Goal: Task Accomplishment & Management: Use online tool/utility

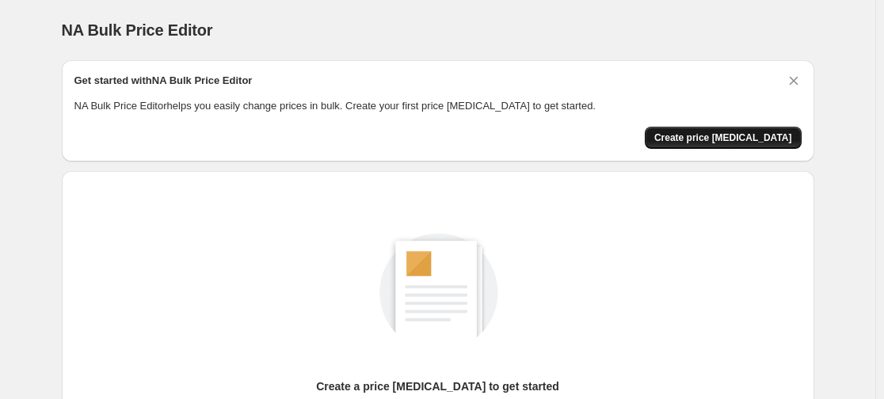
click at [710, 143] on span "Create price change job" at bounding box center [723, 137] width 138 height 13
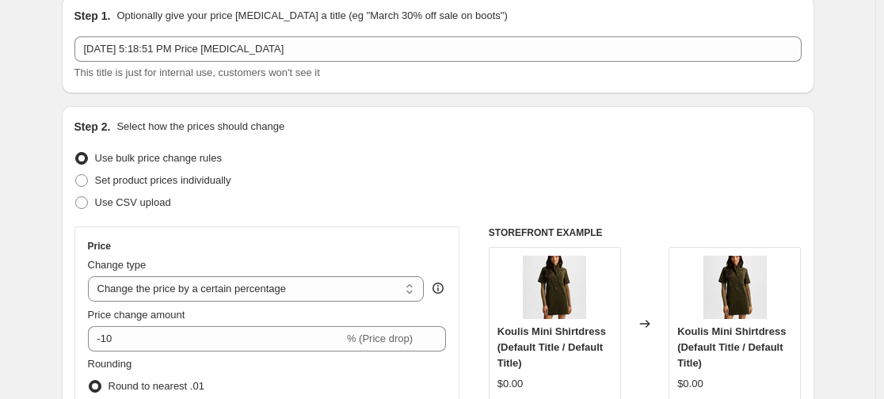
scroll to position [264, 0]
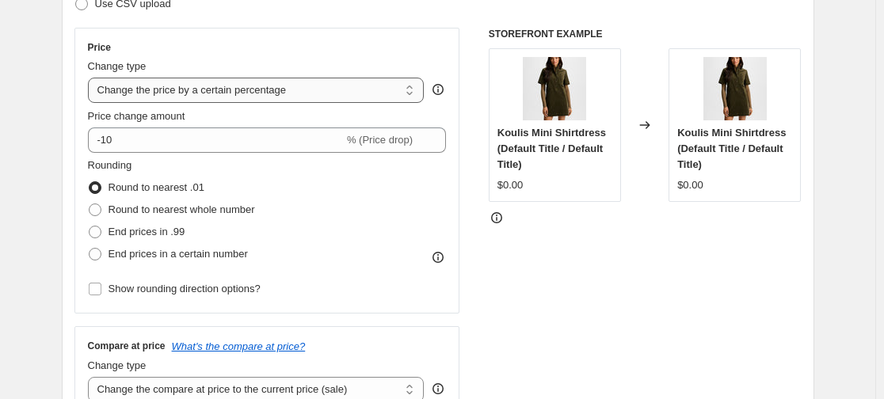
click at [225, 90] on select "Change the price to a certain amount Change the price by a certain amount Chang…" at bounding box center [256, 90] width 337 height 25
select select "to"
click at [91, 78] on select "Change the price to a certain amount Change the price by a certain amount Chang…" at bounding box center [256, 90] width 337 height 25
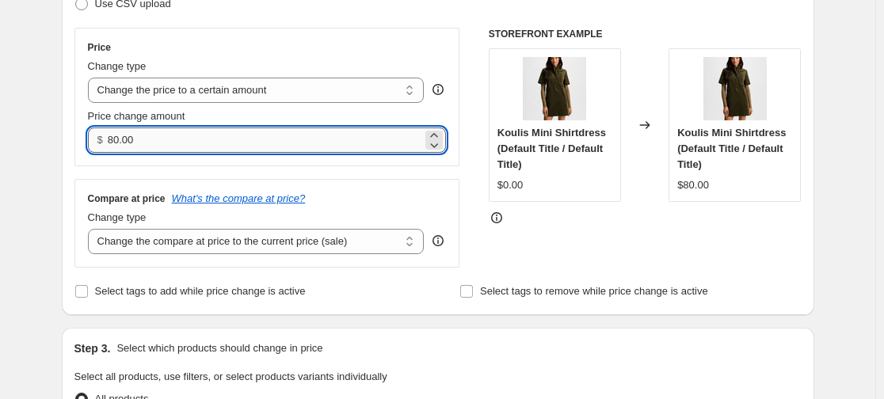
click at [201, 151] on input "80.00" at bounding box center [265, 140] width 314 height 25
drag, startPoint x: 120, startPoint y: 139, endPoint x: 110, endPoint y: 139, distance: 10.3
click at [110, 139] on div "$ 80.00" at bounding box center [267, 140] width 359 height 25
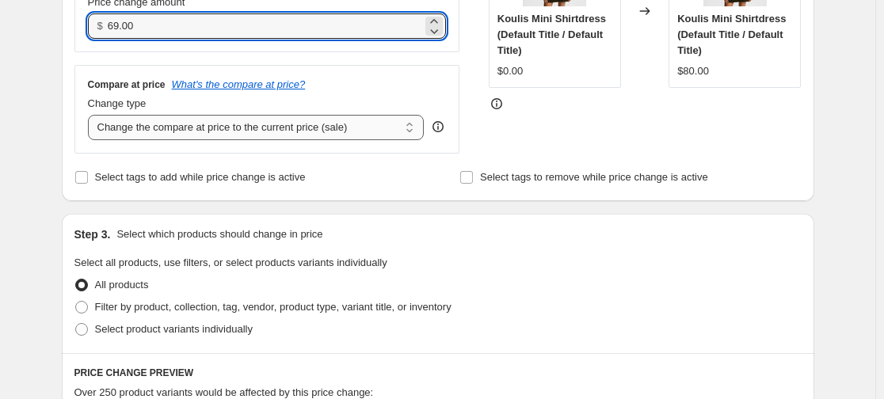
scroll to position [380, 0]
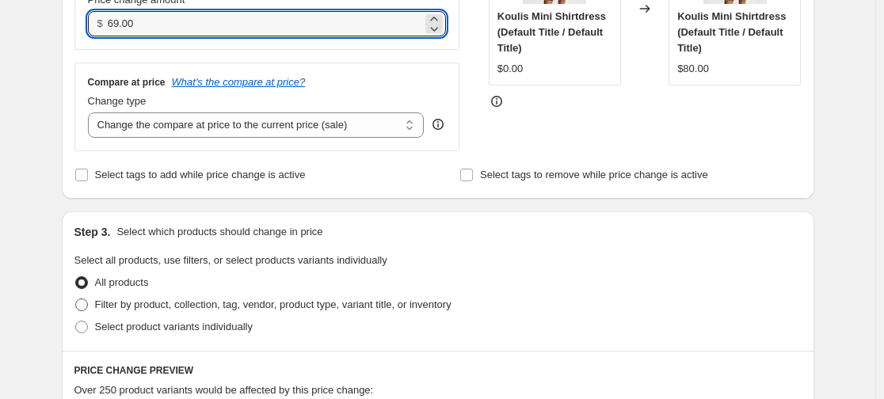
type input "69.00"
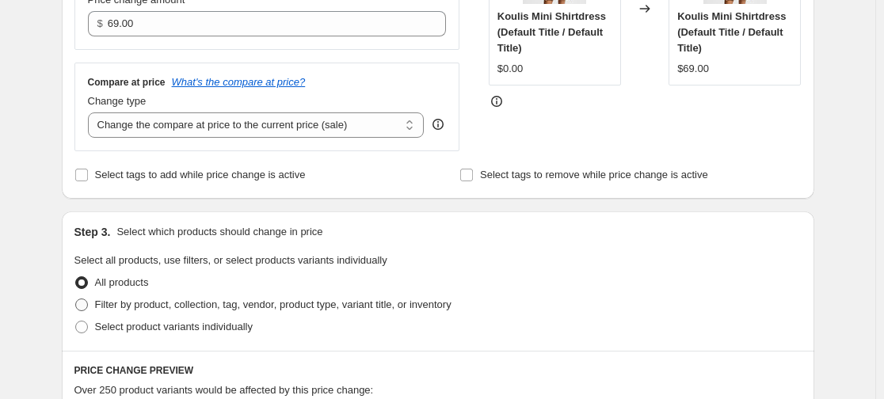
click at [293, 305] on span "Filter by product, collection, tag, vendor, product type, variant title, or inv…" at bounding box center [273, 305] width 356 height 12
click at [76, 299] on input "Filter by product, collection, tag, vendor, product type, variant title, or inv…" at bounding box center [75, 299] width 1 height 1
radio input "true"
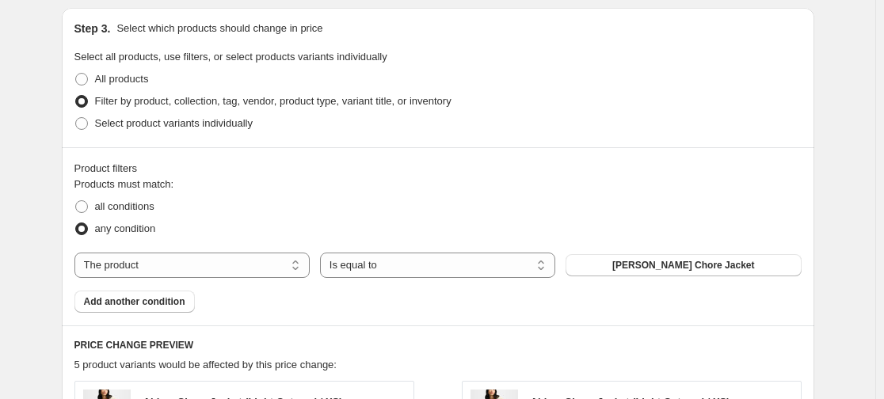
scroll to position [586, 0]
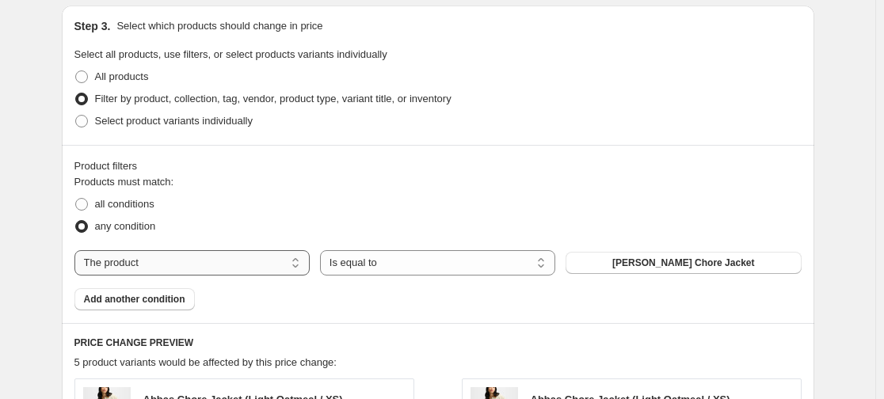
click at [284, 272] on select "The product The product's collection The product's tag The product's vendor The…" at bounding box center [191, 262] width 235 height 25
select select "collection"
click at [594, 264] on button "Dresses" at bounding box center [683, 263] width 235 height 22
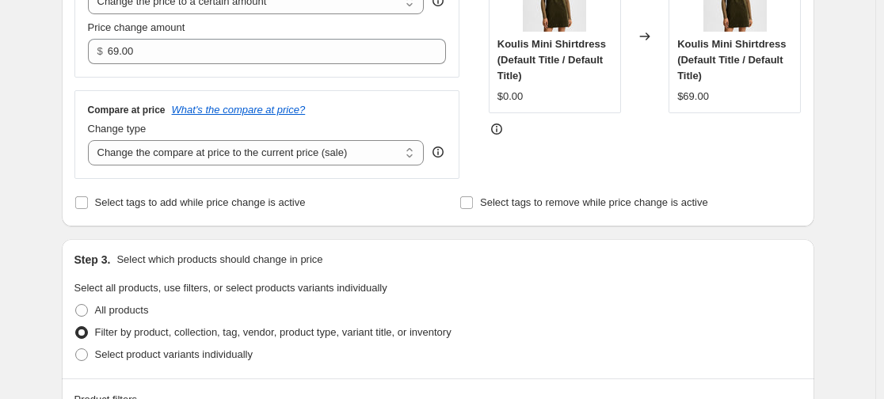
scroll to position [380, 0]
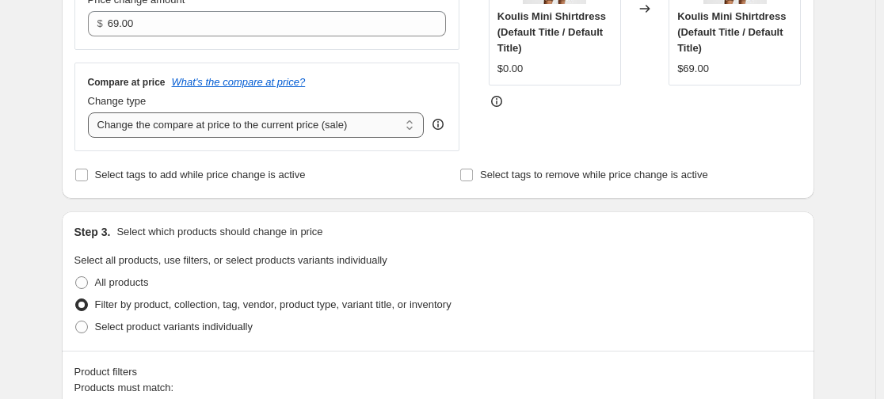
click at [362, 135] on select "Change the compare at price to the current price (sale) Change the compare at p…" at bounding box center [256, 124] width 337 height 25
select select "no_change"
click at [91, 113] on select "Change the compare at price to the current price (sale) Change the compare at p…" at bounding box center [256, 124] width 337 height 25
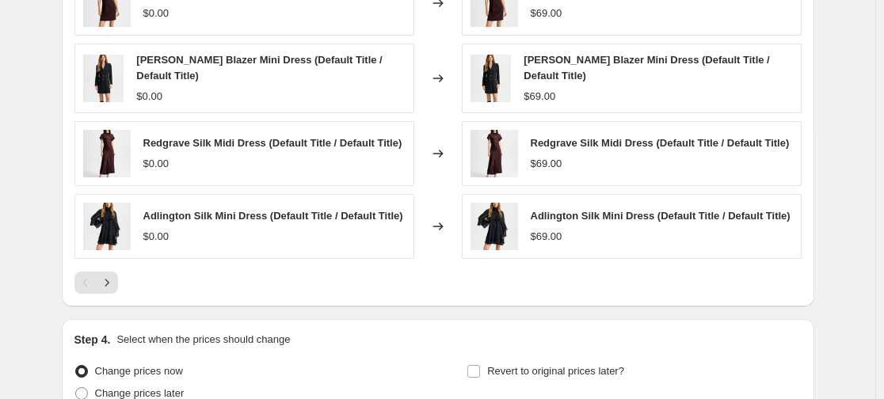
scroll to position [1225, 0]
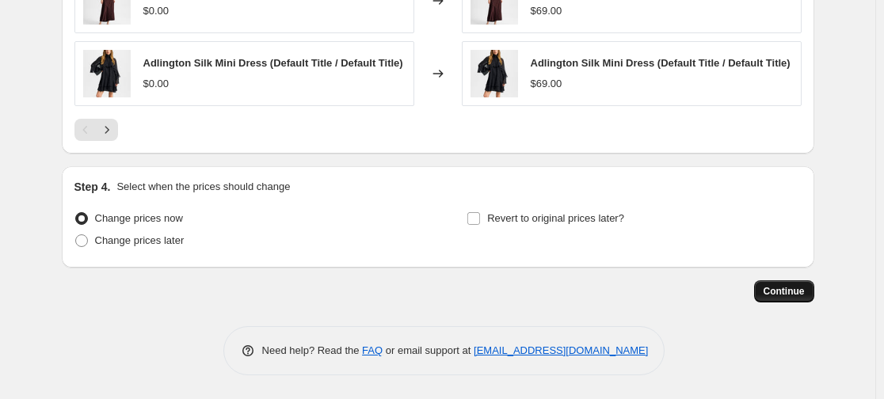
click at [786, 285] on button "Continue" at bounding box center [784, 291] width 60 height 22
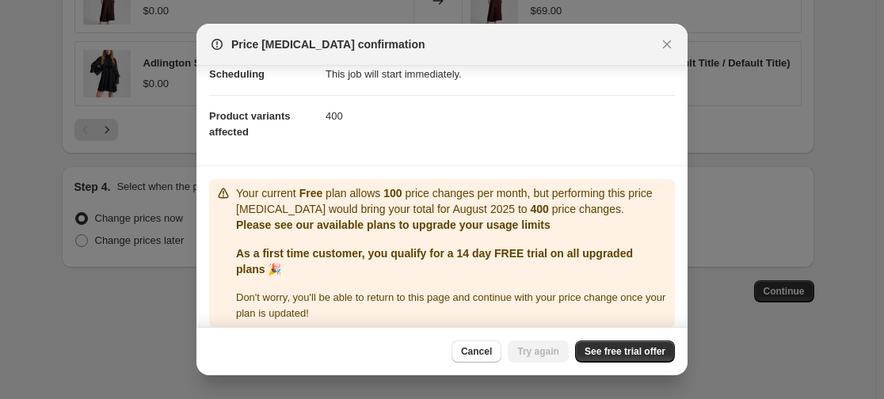
scroll to position [154, 0]
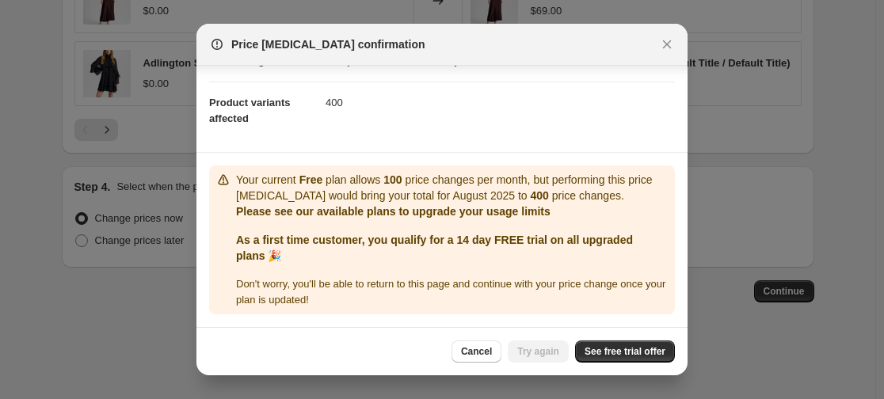
click at [599, 333] on div "Cancel Try again See free trial offer" at bounding box center [441, 351] width 491 height 48
click at [606, 353] on span "See free trial offer" at bounding box center [625, 351] width 81 height 13
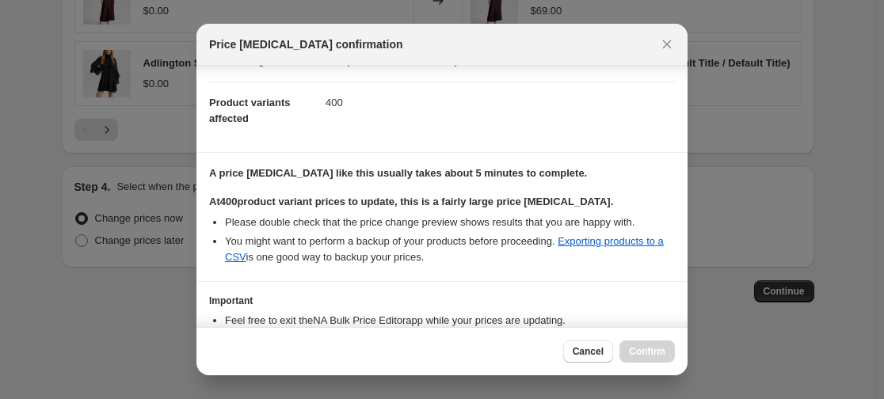
scroll to position [257, 0]
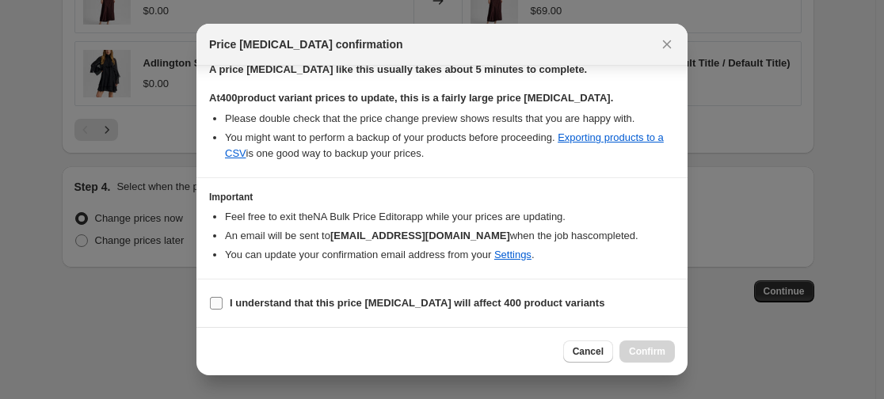
click at [398, 292] on label "I understand that this price change job will affect 400 product variants" at bounding box center [406, 303] width 395 height 22
click at [223, 297] on input "I understand that this price change job will affect 400 product variants" at bounding box center [216, 303] width 13 height 13
checkbox input "true"
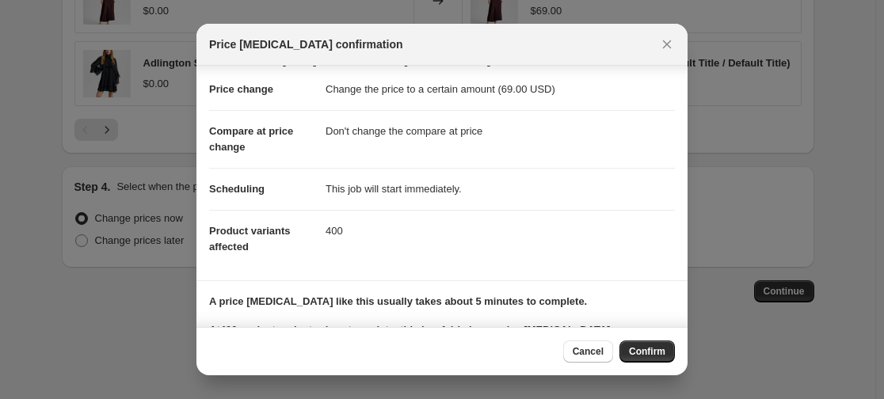
scroll to position [0, 0]
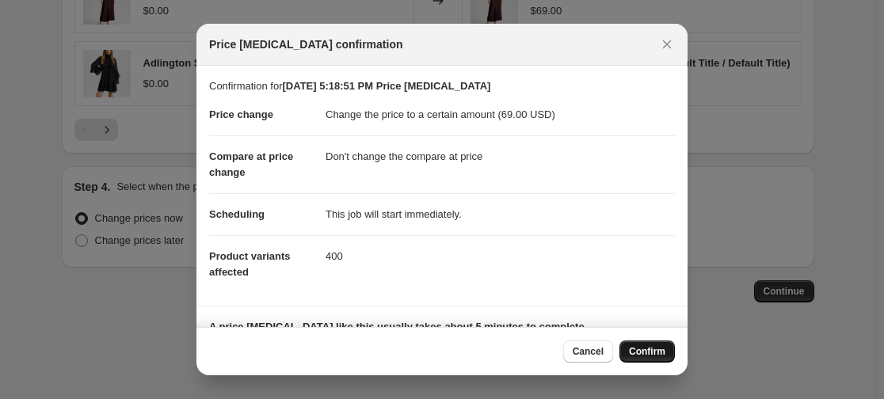
click at [648, 351] on span "Confirm" at bounding box center [647, 351] width 36 height 13
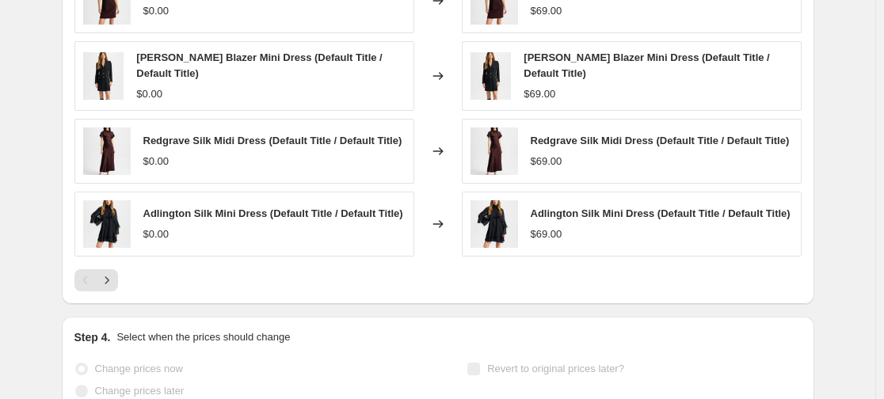
scroll to position [1188, 0]
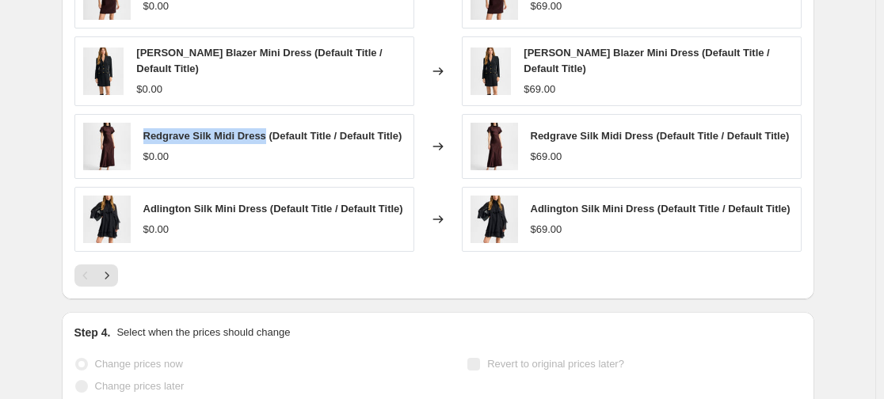
drag, startPoint x: 146, startPoint y: 133, endPoint x: 266, endPoint y: 141, distance: 120.7
click at [266, 141] on div "Redgrave Silk Midi Dress (Default Title / Default Title) $0.00" at bounding box center [244, 146] width 340 height 65
copy span "Redgrave Silk Midi Dress"
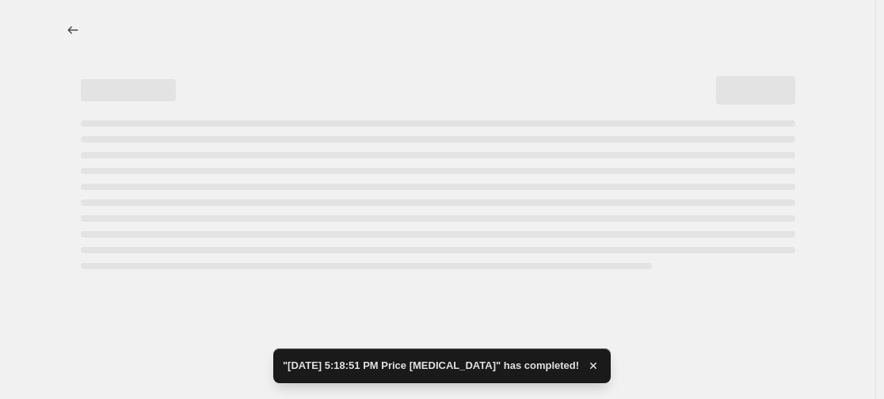
select select "no_change"
select select "collection"
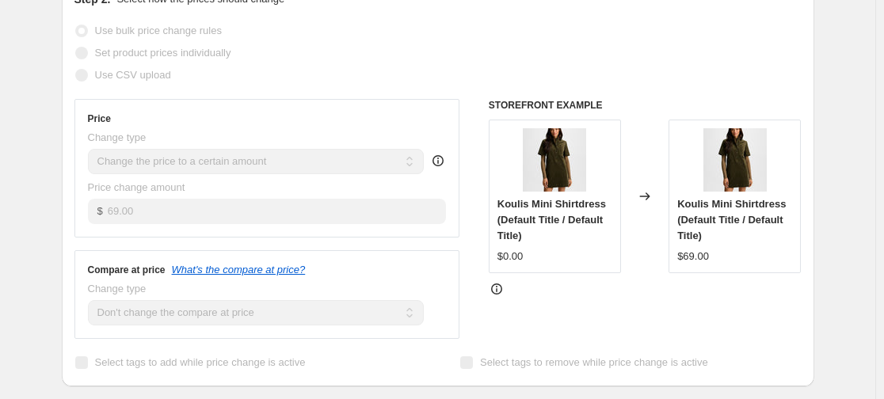
scroll to position [0, 0]
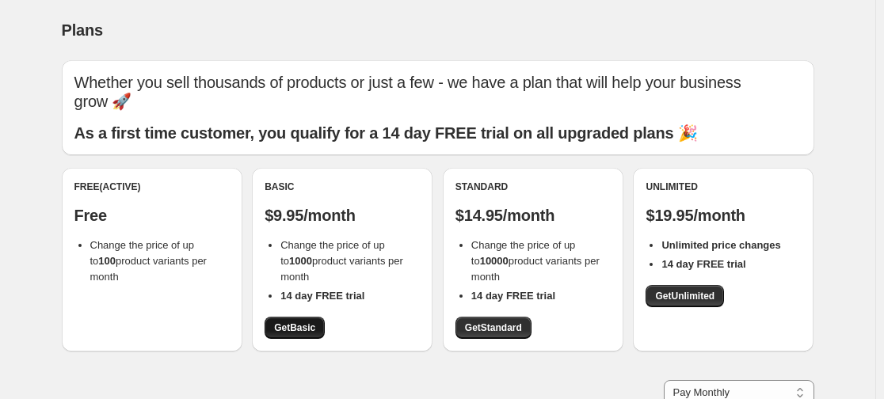
click at [305, 332] on span "Get Basic" at bounding box center [294, 328] width 41 height 13
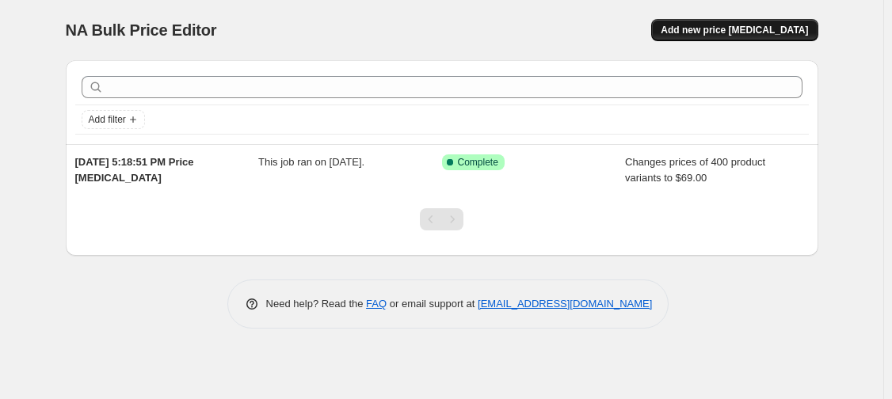
click at [705, 26] on span "Add new price [MEDICAL_DATA]" at bounding box center [734, 30] width 147 height 13
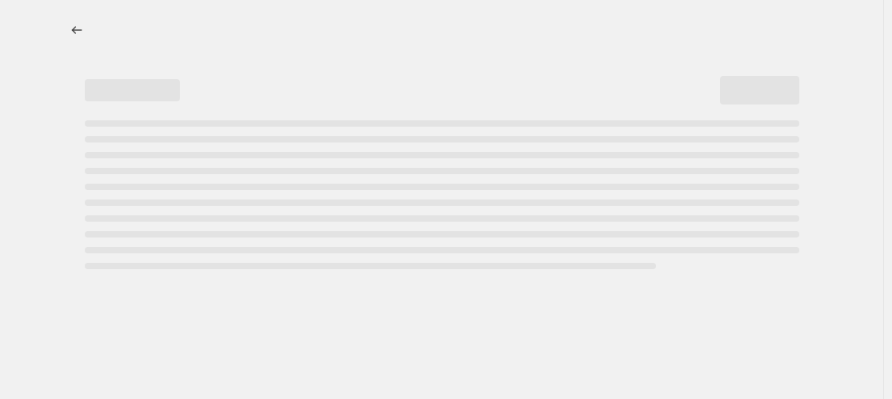
select select "percentage"
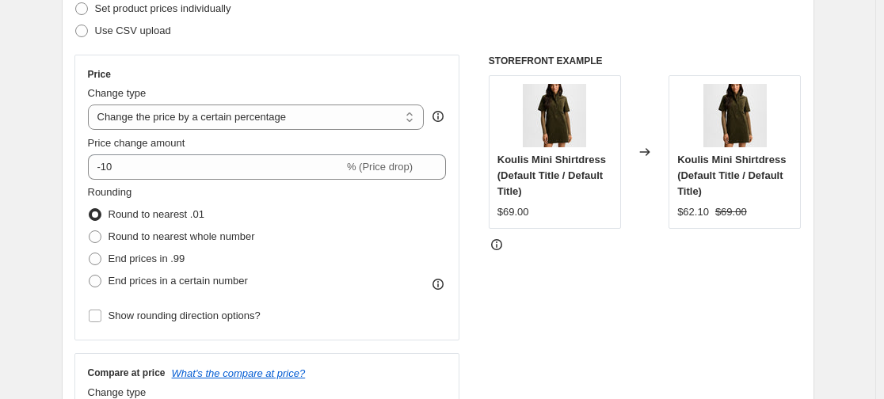
scroll to position [238, 0]
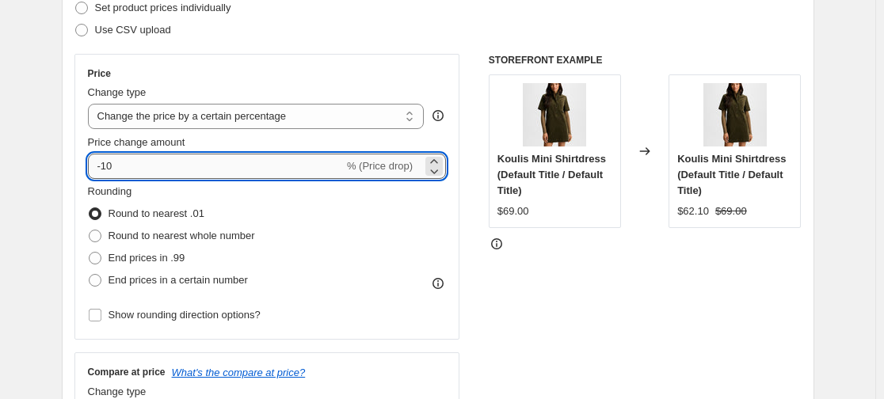
click at [104, 163] on input "-10" at bounding box center [216, 166] width 256 height 25
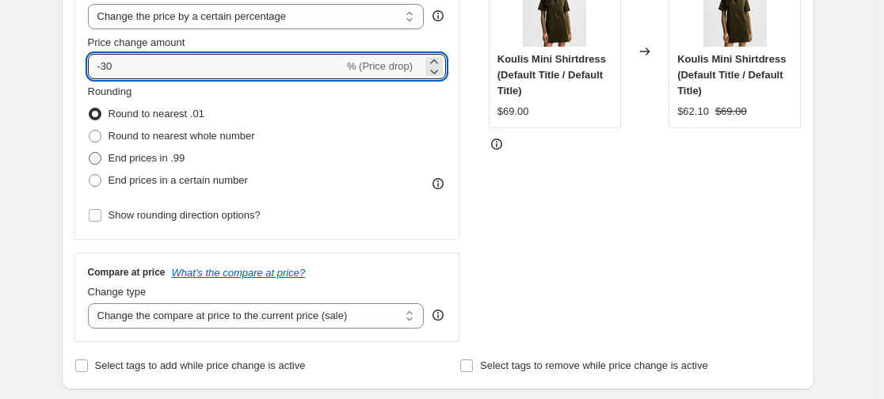
scroll to position [338, 0]
type input "-30"
click at [189, 330] on div "Compare at price What's the compare at price? Change type Change the compare at…" at bounding box center [267, 296] width 386 height 89
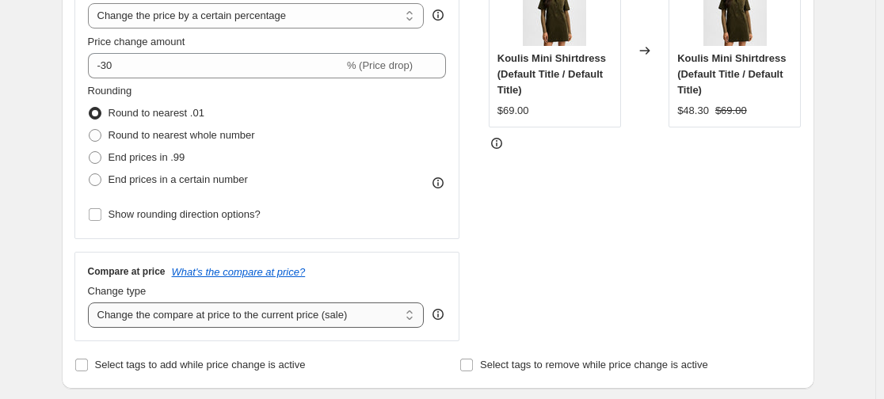
click at [193, 323] on select "Change the compare at price to the current price (sale) Change the compare at p…" at bounding box center [256, 315] width 337 height 25
select select "no_change"
click at [91, 303] on select "Change the compare at price to the current price (sale) Change the compare at p…" at bounding box center [256, 315] width 337 height 25
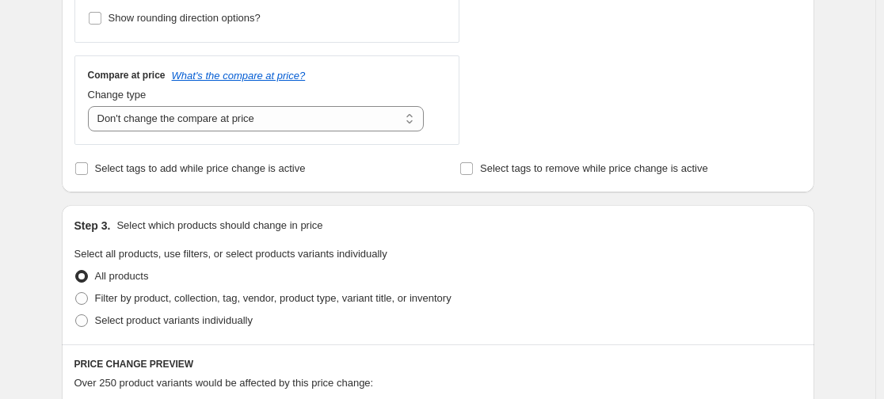
scroll to position [539, 0]
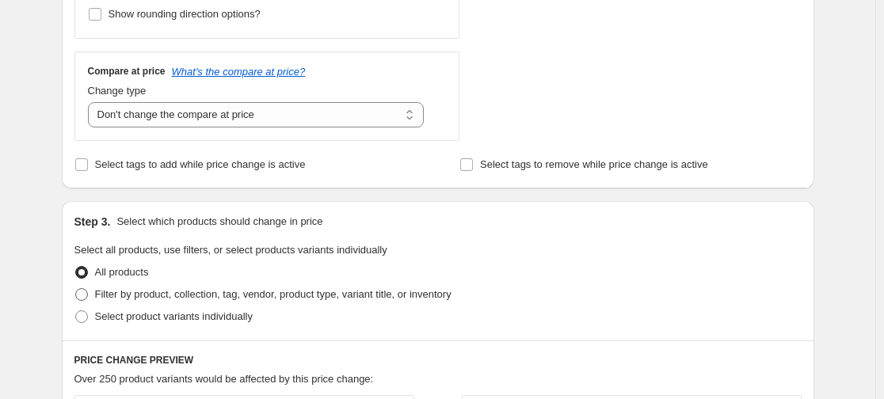
click at [216, 295] on span "Filter by product, collection, tag, vendor, product type, variant title, or inv…" at bounding box center [273, 294] width 356 height 12
click at [76, 289] on input "Filter by product, collection, tag, vendor, product type, variant title, or inv…" at bounding box center [75, 288] width 1 height 1
radio input "true"
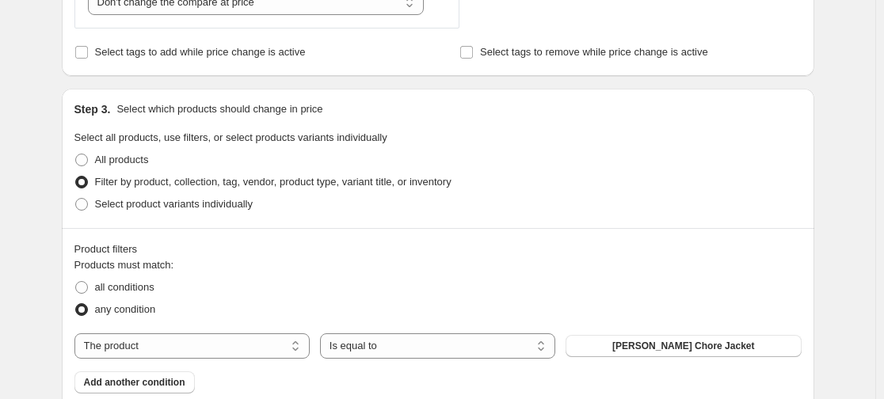
scroll to position [787, 0]
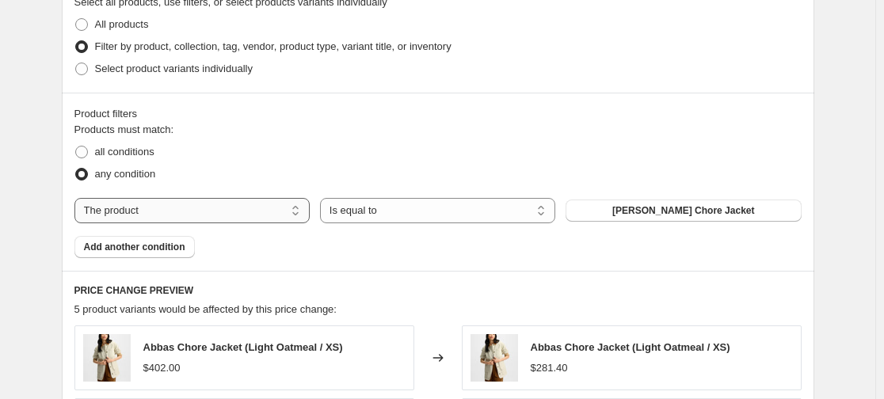
click at [303, 217] on select "The product The product's collection The product's tag The product's vendor The…" at bounding box center [191, 210] width 235 height 25
select select "collection"
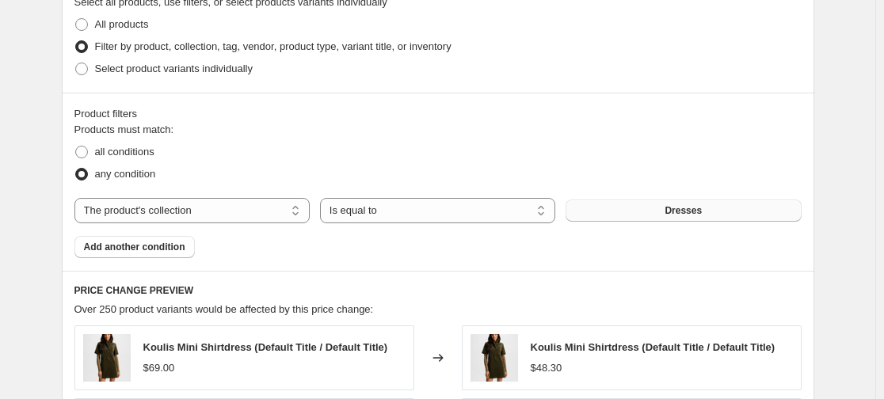
click at [625, 215] on button "Dresses" at bounding box center [683, 211] width 235 height 22
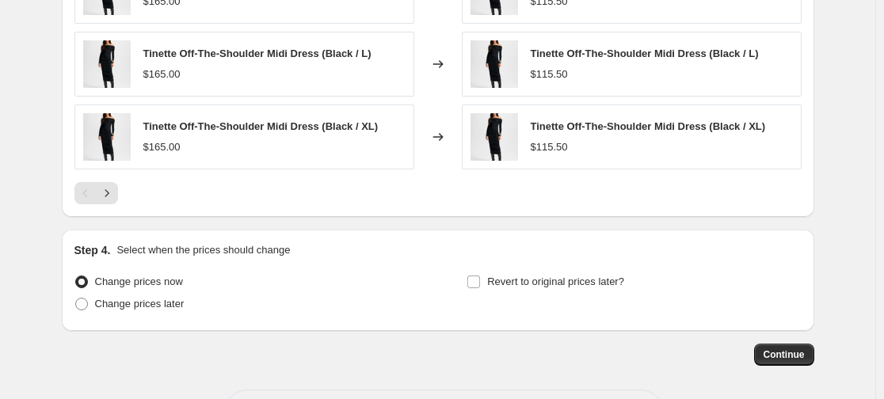
scroll to position [1357, 0]
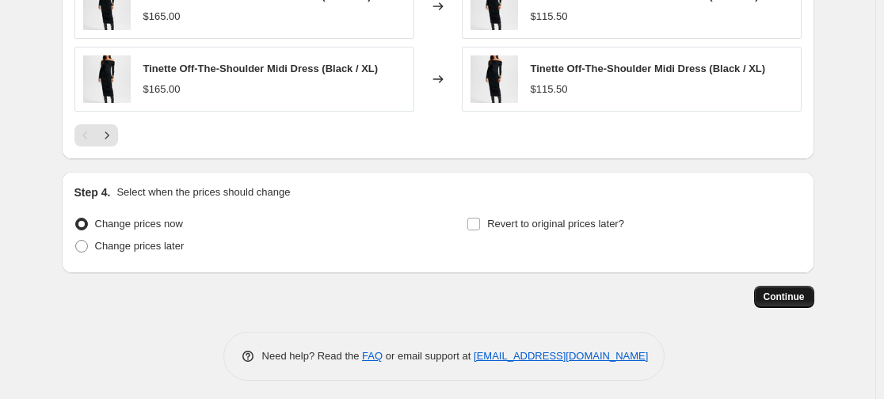
click at [762, 295] on button "Continue" at bounding box center [784, 297] width 60 height 22
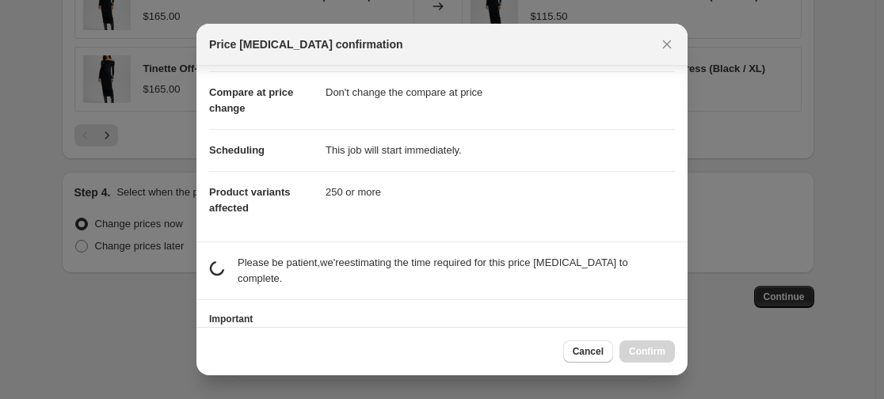
scroll to position [125, 0]
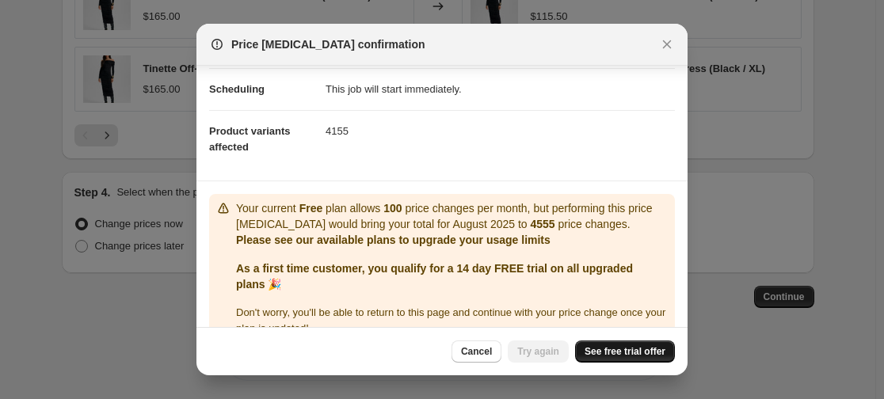
click at [628, 349] on span "See free trial offer" at bounding box center [625, 351] width 81 height 13
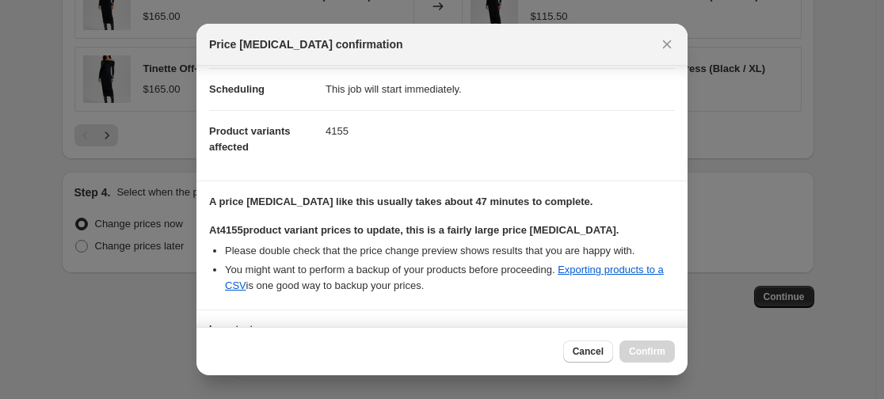
scroll to position [257, 0]
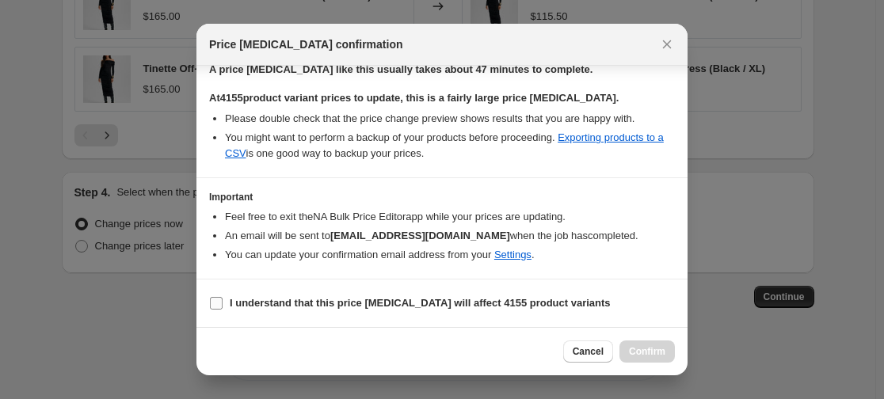
click at [373, 299] on b "I understand that this price change job will affect 4155 product variants" at bounding box center [420, 303] width 381 height 12
click at [223, 299] on input "I understand that this price change job will affect 4155 product variants" at bounding box center [216, 303] width 13 height 13
checkbox input "true"
click at [642, 352] on span "Confirm" at bounding box center [647, 351] width 36 height 13
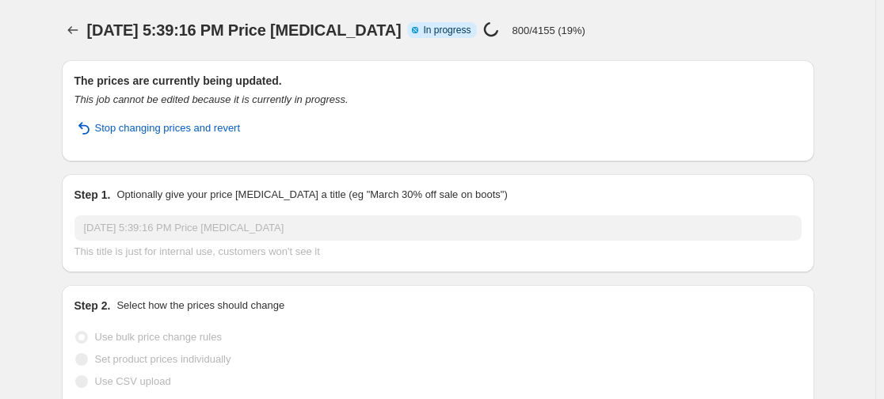
click at [642, 43] on div "Aug 19, 2025, 5:39:16 PM Price change job. This page is ready Aug 19, 2025, 5:3…" at bounding box center [438, 30] width 753 height 60
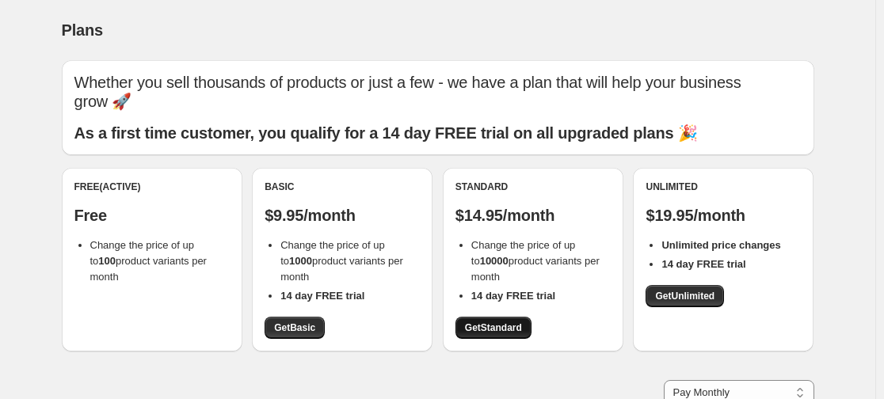
click at [517, 322] on span "Get Standard" at bounding box center [493, 328] width 57 height 13
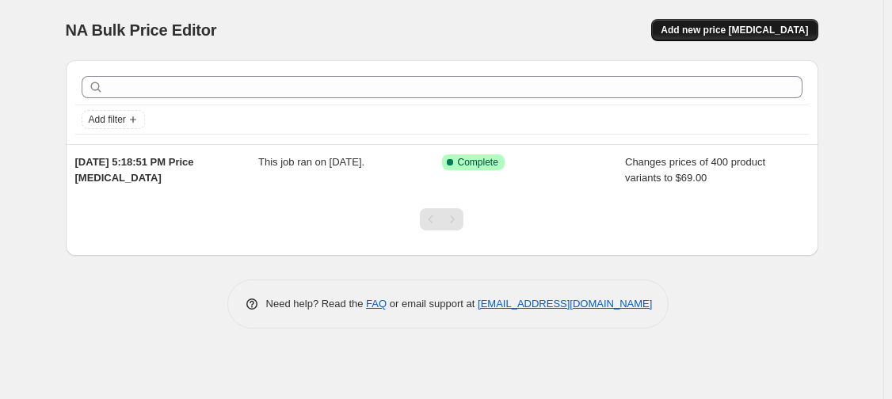
click at [695, 35] on button "Add new price [MEDICAL_DATA]" at bounding box center [734, 30] width 166 height 22
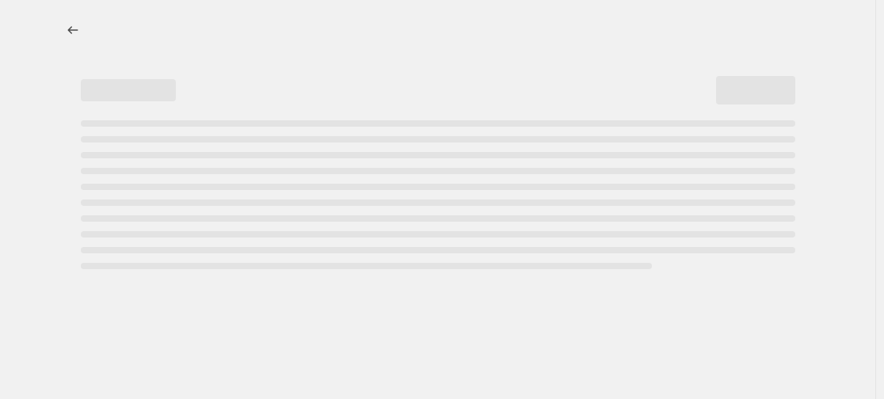
select select "percentage"
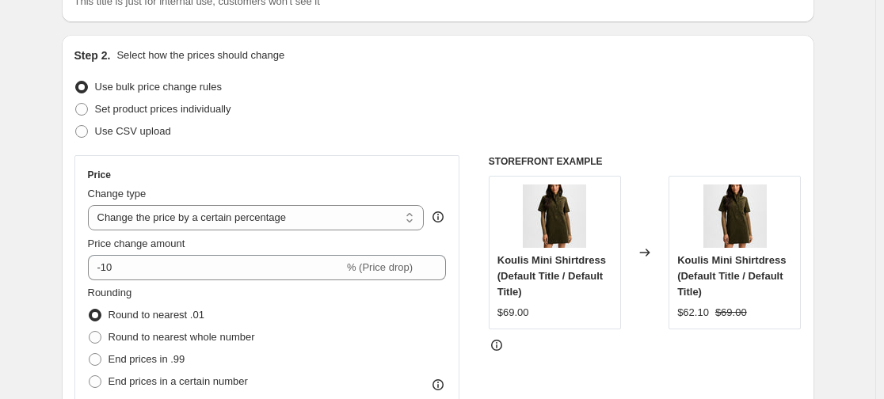
scroll to position [143, 0]
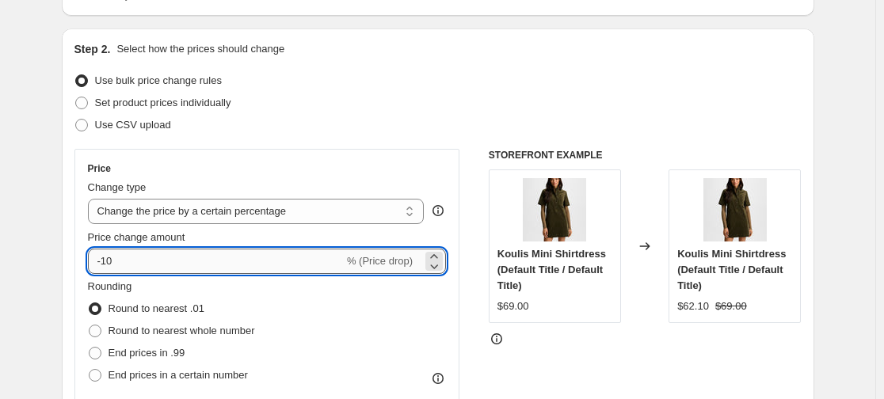
drag, startPoint x: 152, startPoint y: 270, endPoint x: 108, endPoint y: 261, distance: 45.2
click at [108, 261] on input "-10" at bounding box center [216, 261] width 256 height 25
type input "-30"
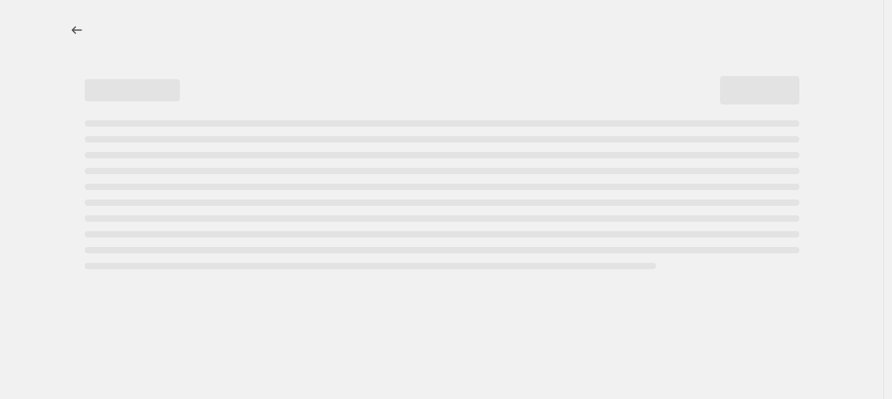
select select "percentage"
select select "no_change"
select select "collection"
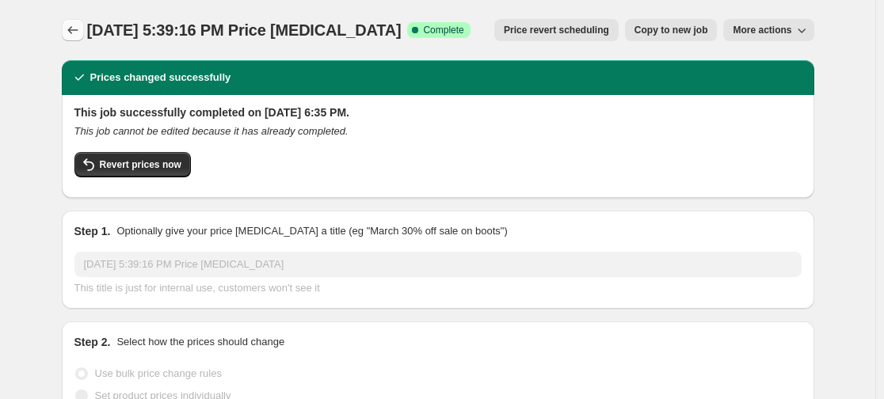
click at [74, 36] on icon "Price change jobs" at bounding box center [73, 30] width 16 height 16
